Goal: Communication & Community: Answer question/provide support

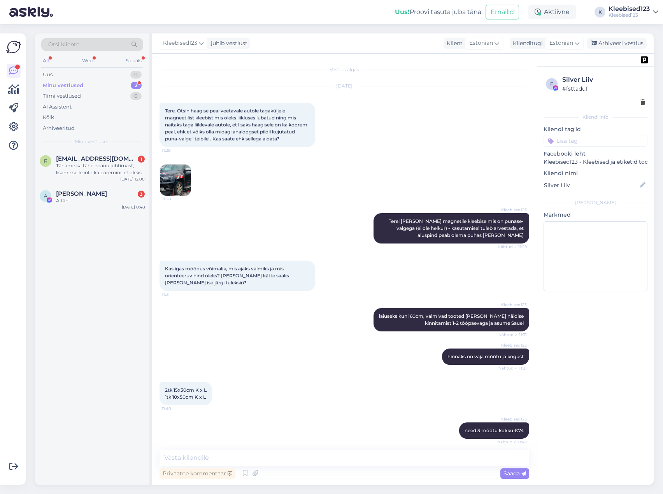
scroll to position [709, 0]
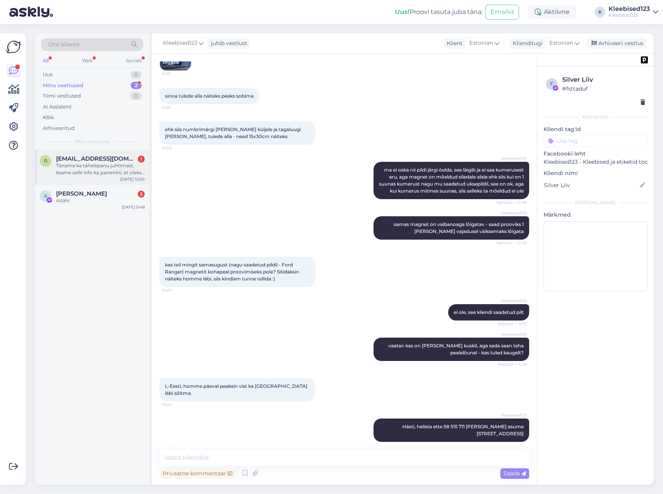
click at [99, 166] on div "Täname ka tähelepanu juhtimast, lisame selle info ka paremini, et oleks kohe ar…" at bounding box center [100, 169] width 89 height 14
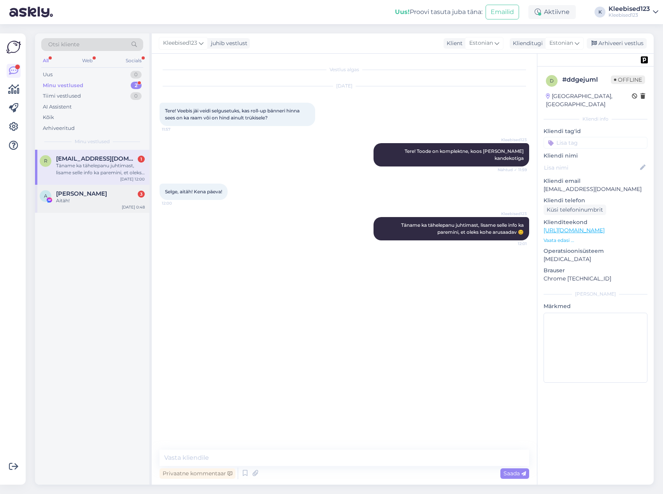
click at [90, 194] on span "[PERSON_NAME]" at bounding box center [81, 193] width 51 height 7
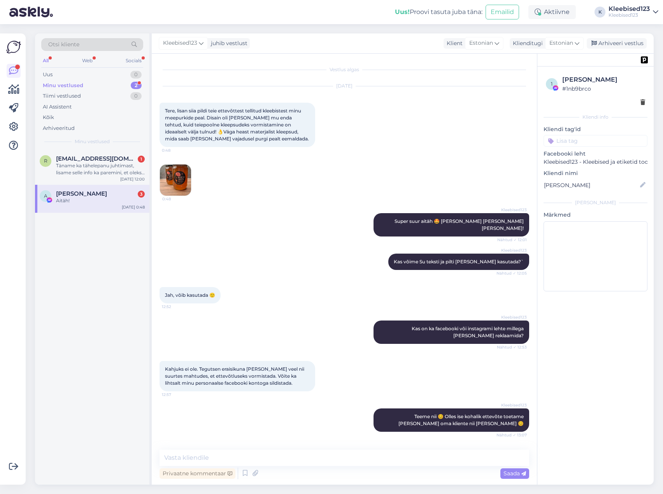
scroll to position [57, 0]
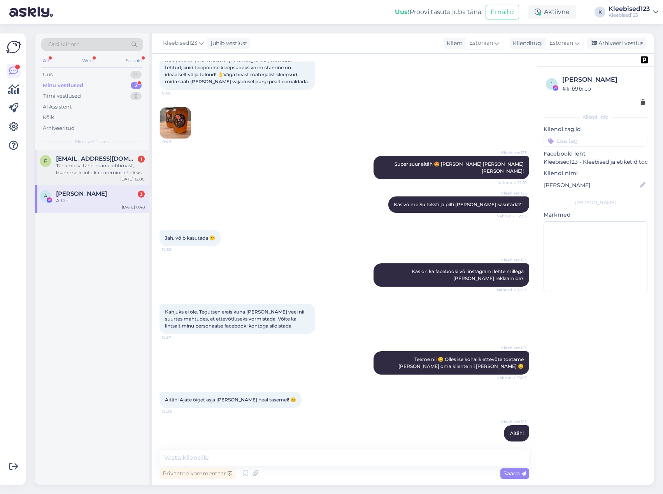
click at [94, 158] on span "[EMAIL_ADDRESS][DOMAIN_NAME]" at bounding box center [96, 158] width 81 height 7
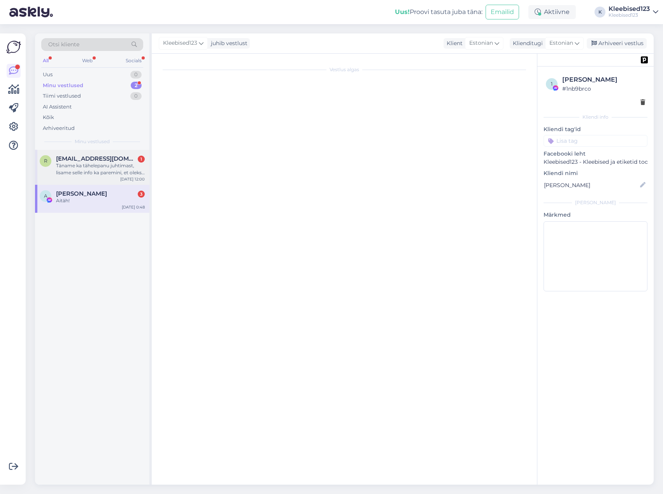
scroll to position [0, 0]
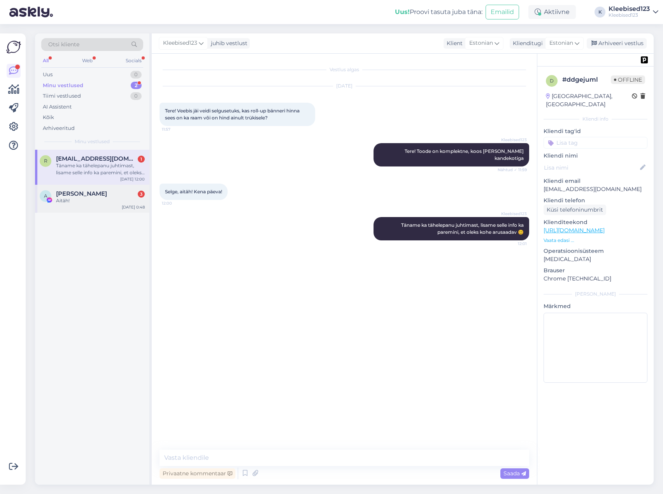
click at [83, 196] on span "[PERSON_NAME]" at bounding box center [81, 193] width 51 height 7
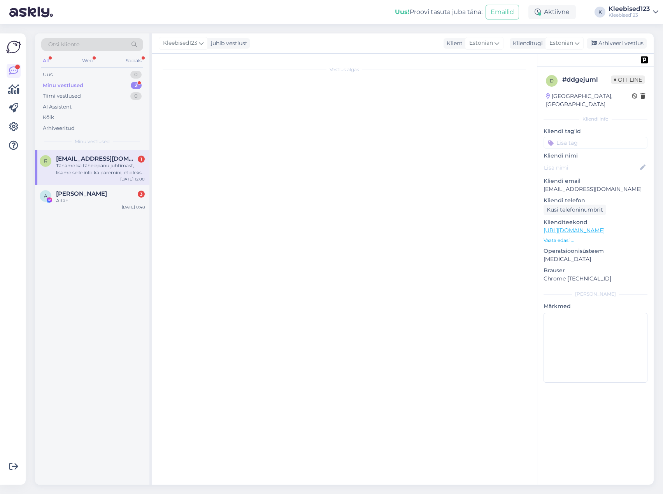
scroll to position [57, 0]
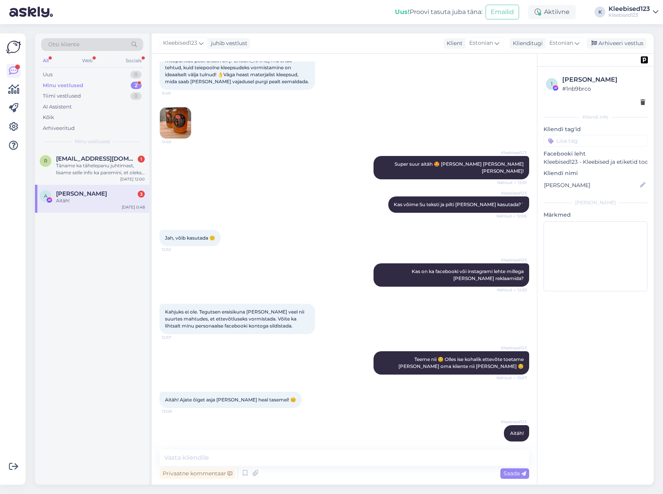
click at [46, 60] on div "All" at bounding box center [45, 61] width 9 height 10
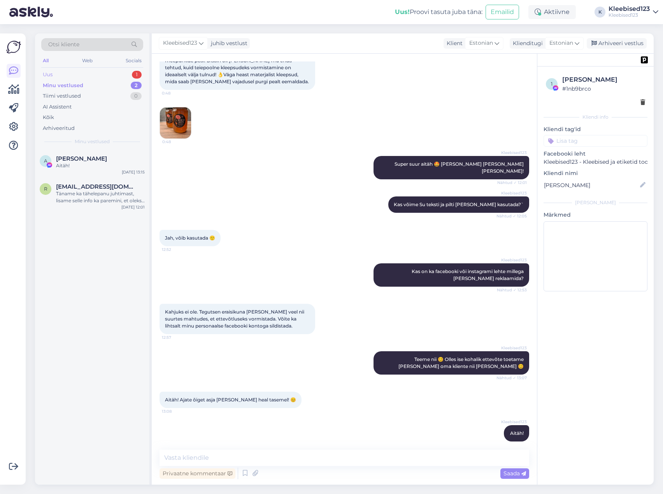
click at [65, 70] on div "Uus 1" at bounding box center [92, 74] width 102 height 11
click at [79, 156] on span "[EMAIL_ADDRESS][DOMAIN_NAME]" at bounding box center [96, 158] width 81 height 7
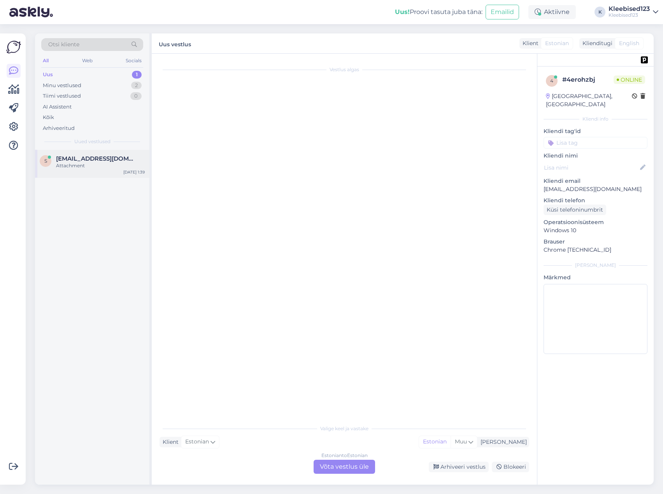
click at [111, 162] on div "Attachment" at bounding box center [100, 165] width 89 height 7
click at [341, 468] on div "Estonian to Estonian Võta vestlus üle" at bounding box center [345, 467] width 62 height 14
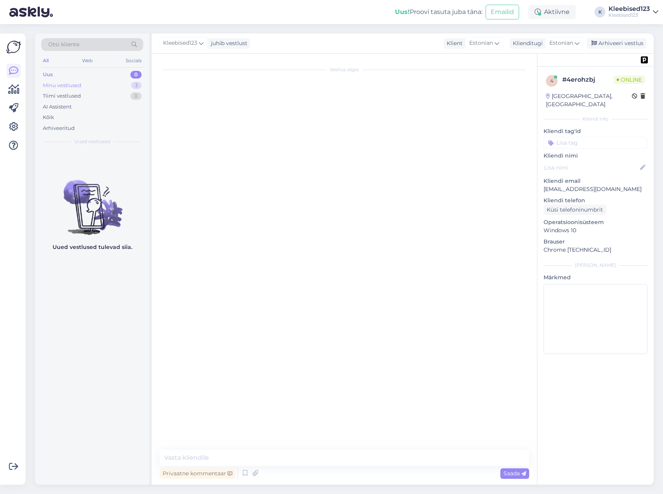
click at [81, 83] on div "Minu vestlused" at bounding box center [62, 86] width 39 height 8
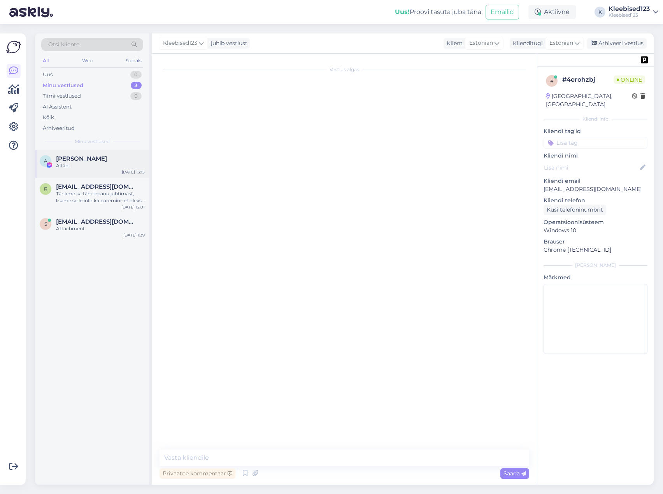
click at [78, 154] on div "A [PERSON_NAME] Aitäh! [DATE] 13:15" at bounding box center [92, 164] width 114 height 28
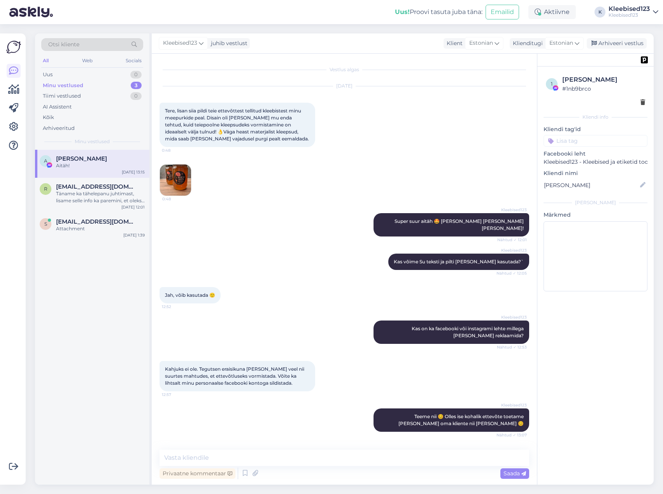
scroll to position [57, 0]
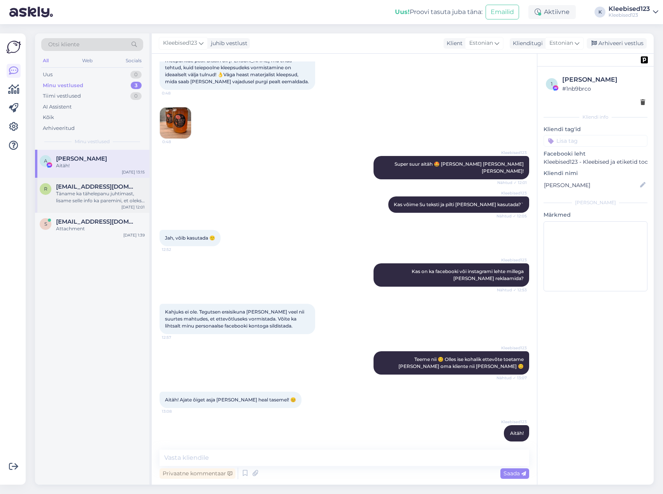
click at [89, 193] on div "Täname ka tähelepanu juhtimast, lisame selle info ka paremini, et oleks kohe ar…" at bounding box center [100, 197] width 89 height 14
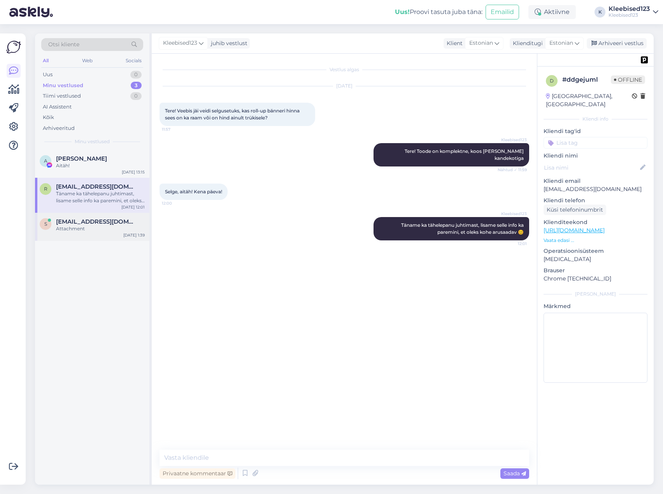
click at [90, 223] on span "[EMAIL_ADDRESS][DOMAIN_NAME]" at bounding box center [96, 221] width 81 height 7
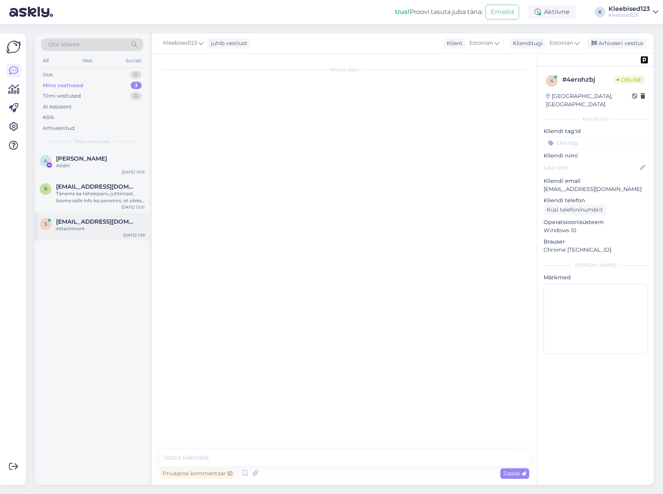
click at [79, 229] on div "Attachment" at bounding box center [100, 228] width 89 height 7
click at [614, 44] on div "Arhiveeri vestlus" at bounding box center [617, 43] width 60 height 11
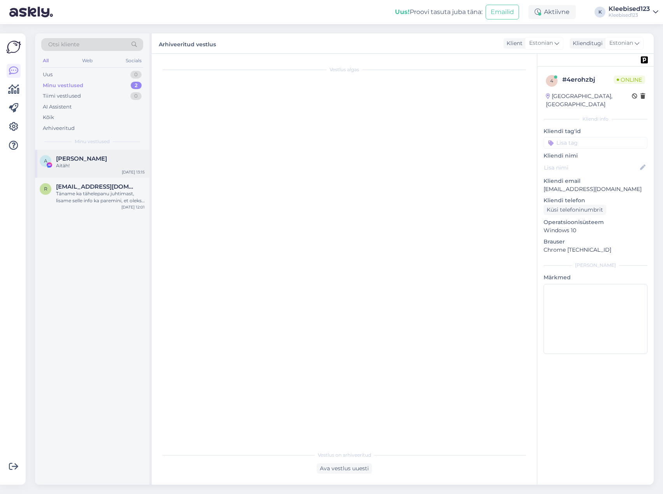
click at [69, 163] on div "Aitäh!" at bounding box center [100, 165] width 89 height 7
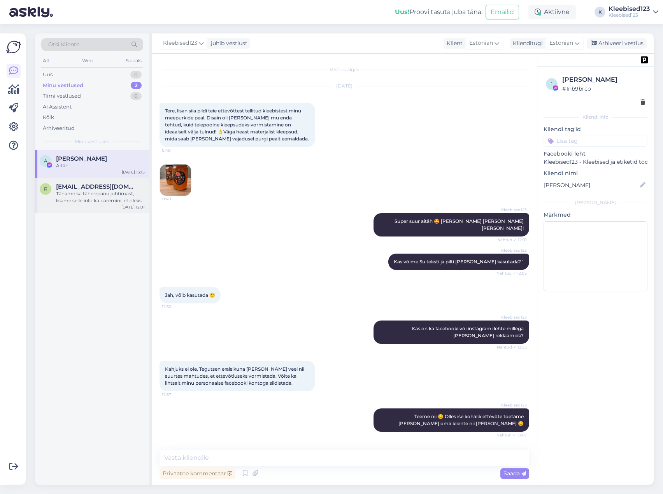
scroll to position [57, 0]
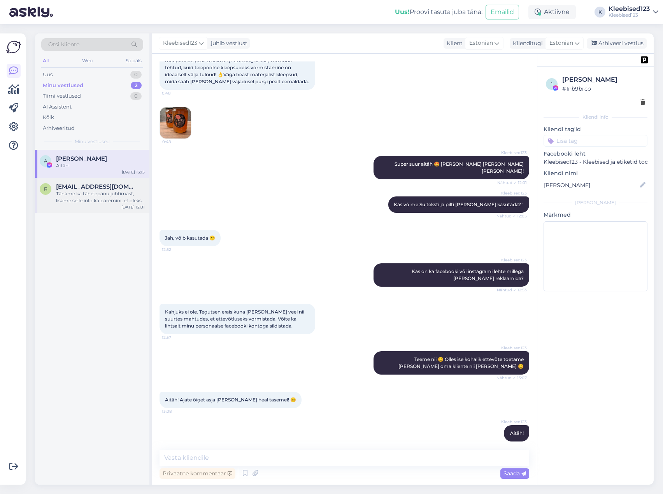
click at [77, 193] on div "Täname ka tähelepanu juhtimast, lisame selle info ka paremini, et oleks kohe ar…" at bounding box center [100, 197] width 89 height 14
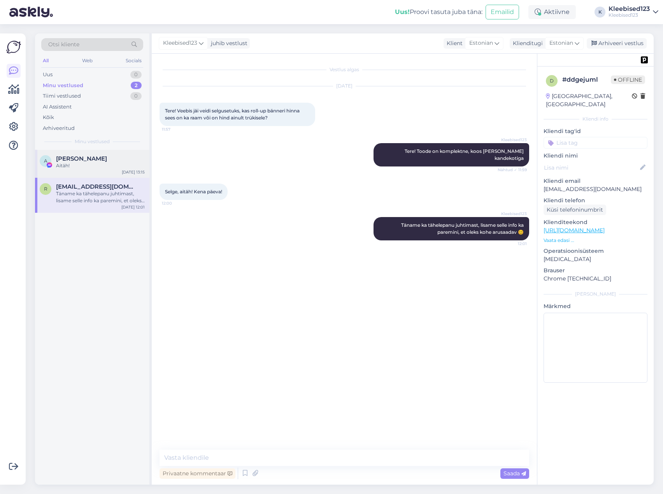
scroll to position [0, 0]
click at [86, 168] on div "Aitäh!" at bounding box center [100, 165] width 89 height 7
